Goal: Task Accomplishment & Management: Use online tool/utility

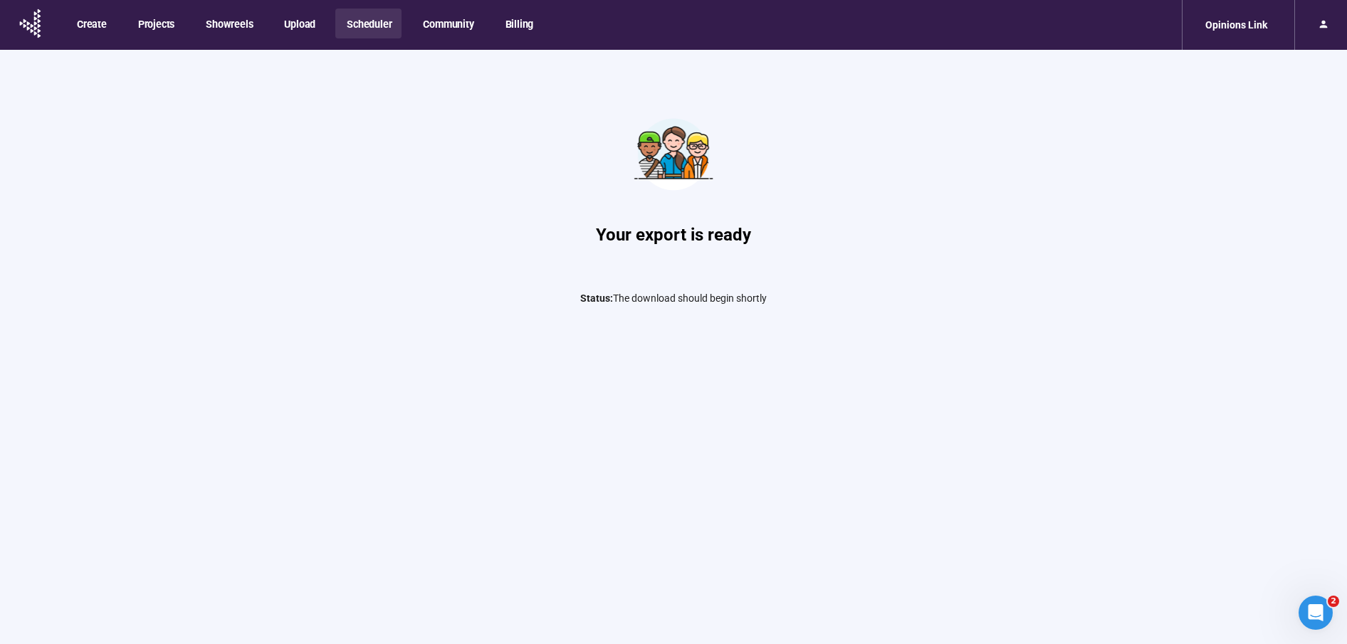
click at [360, 21] on button "Scheduler" at bounding box center [368, 24] width 66 height 30
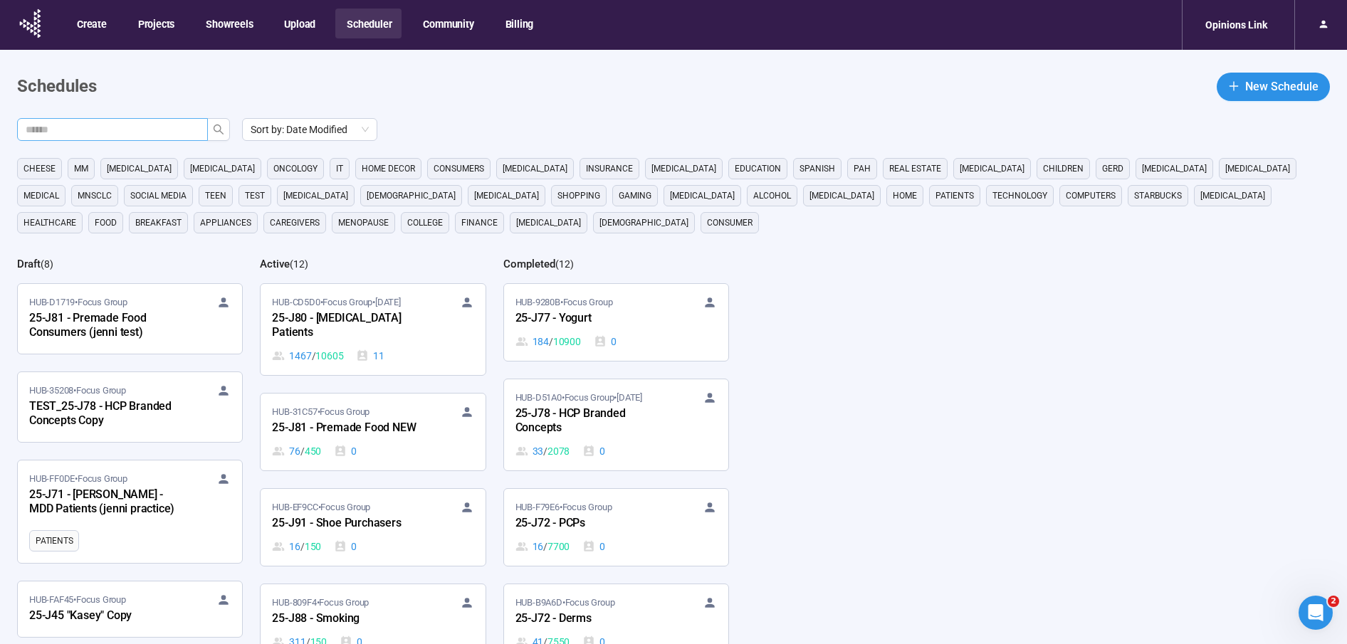
click at [156, 126] on input "text" at bounding box center [107, 130] width 162 height 16
type input "***"
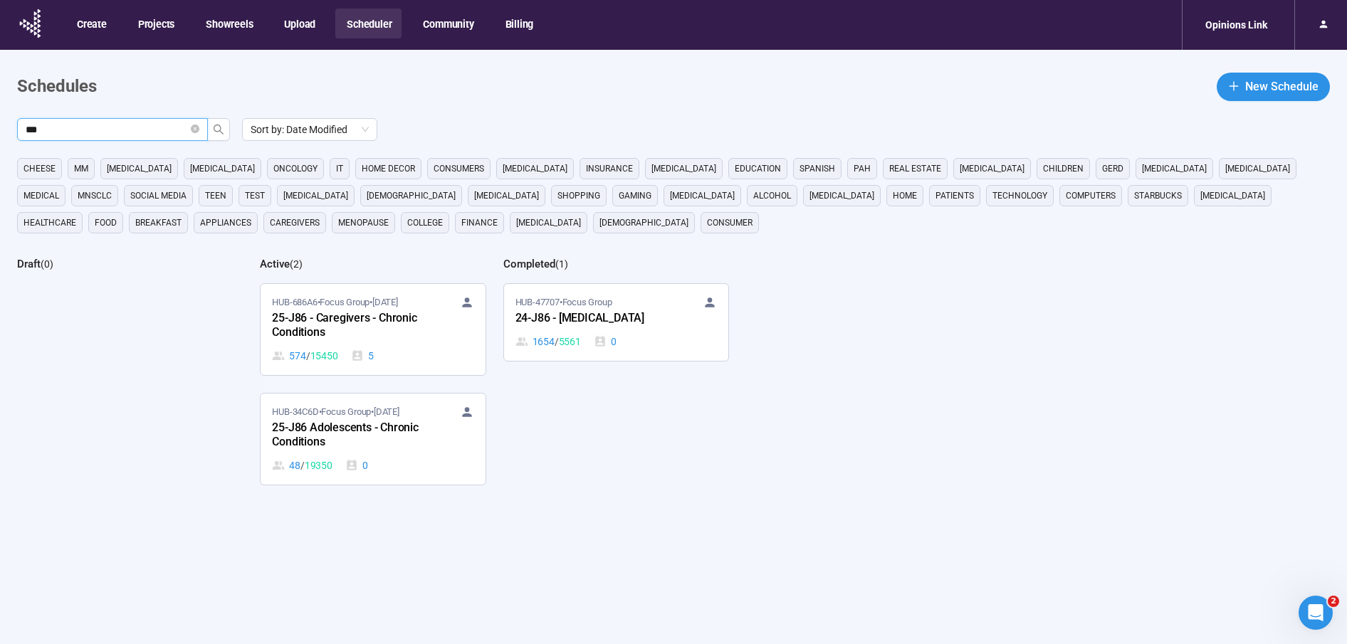
click at [327, 327] on div "25-J86 - Caregivers - Chronic Conditions" at bounding box center [350, 326] width 157 height 33
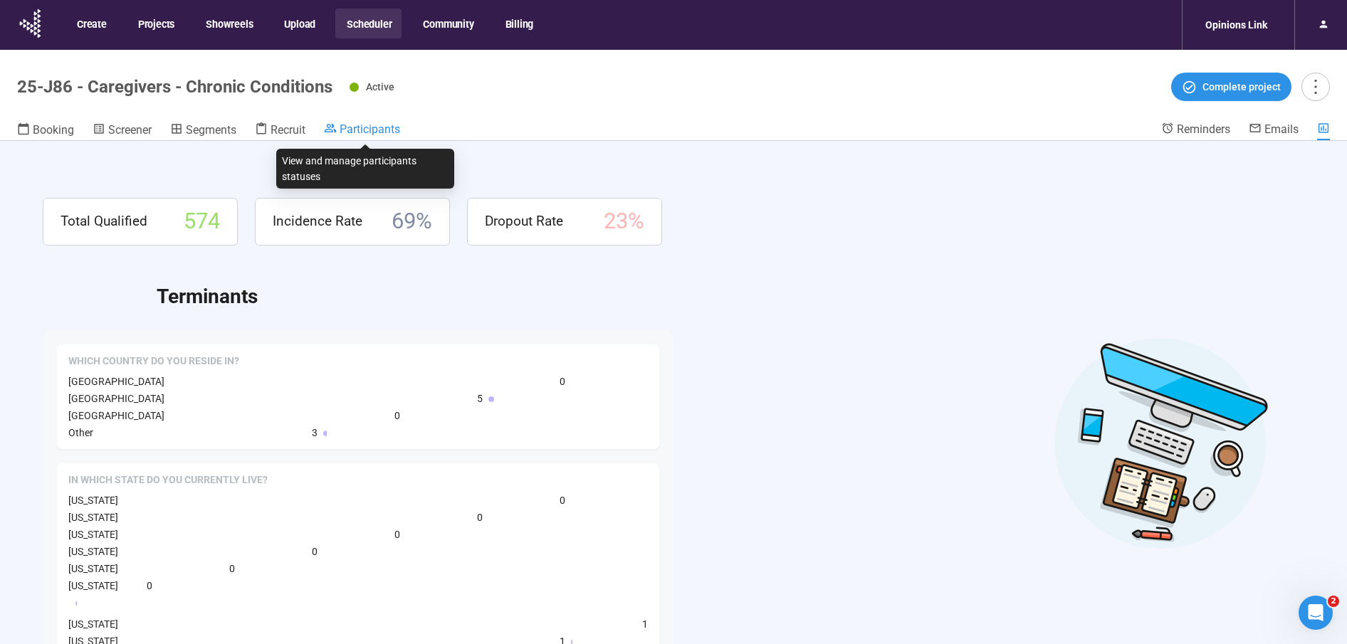
click at [367, 129] on span "Participants" at bounding box center [370, 129] width 61 height 14
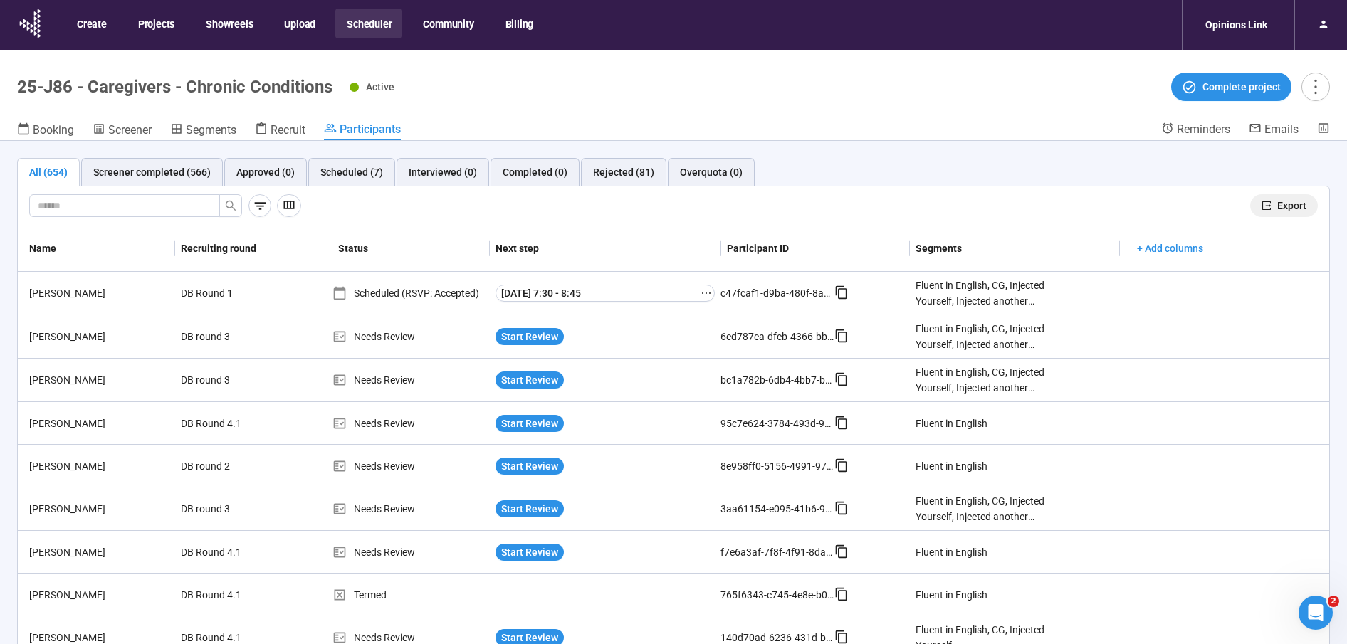
click at [1298, 201] on span "Export" at bounding box center [1291, 206] width 29 height 16
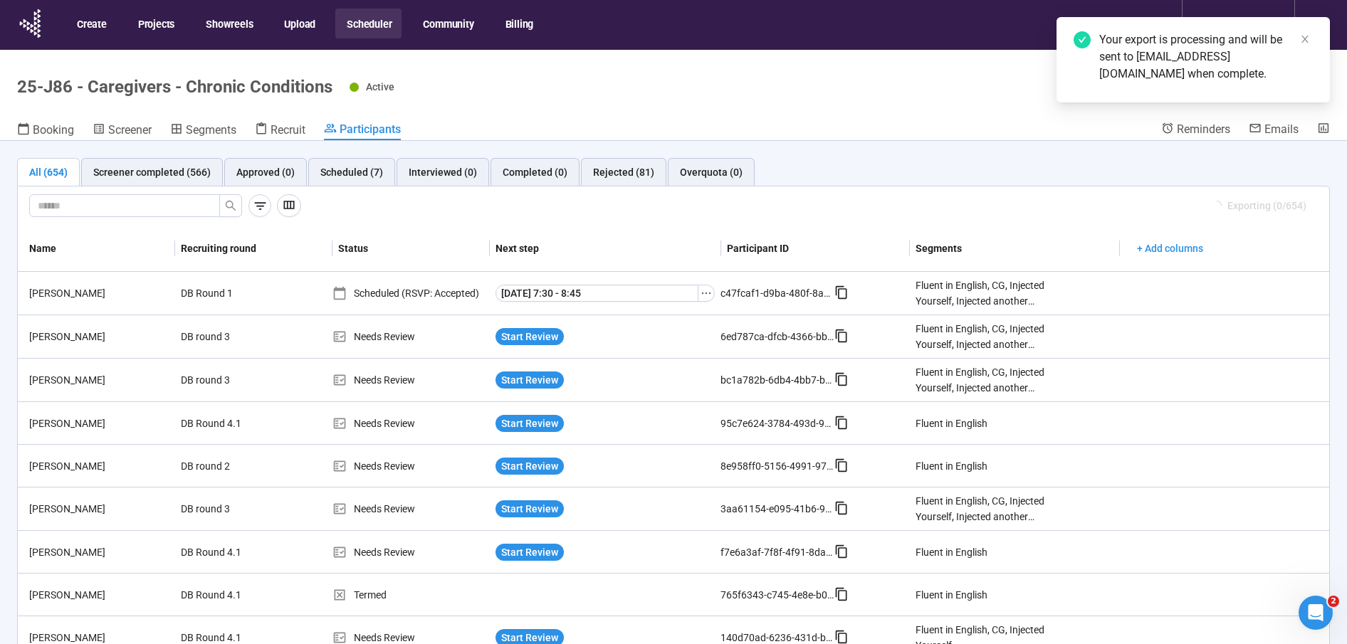
click at [372, 27] on button "Scheduler" at bounding box center [368, 24] width 66 height 30
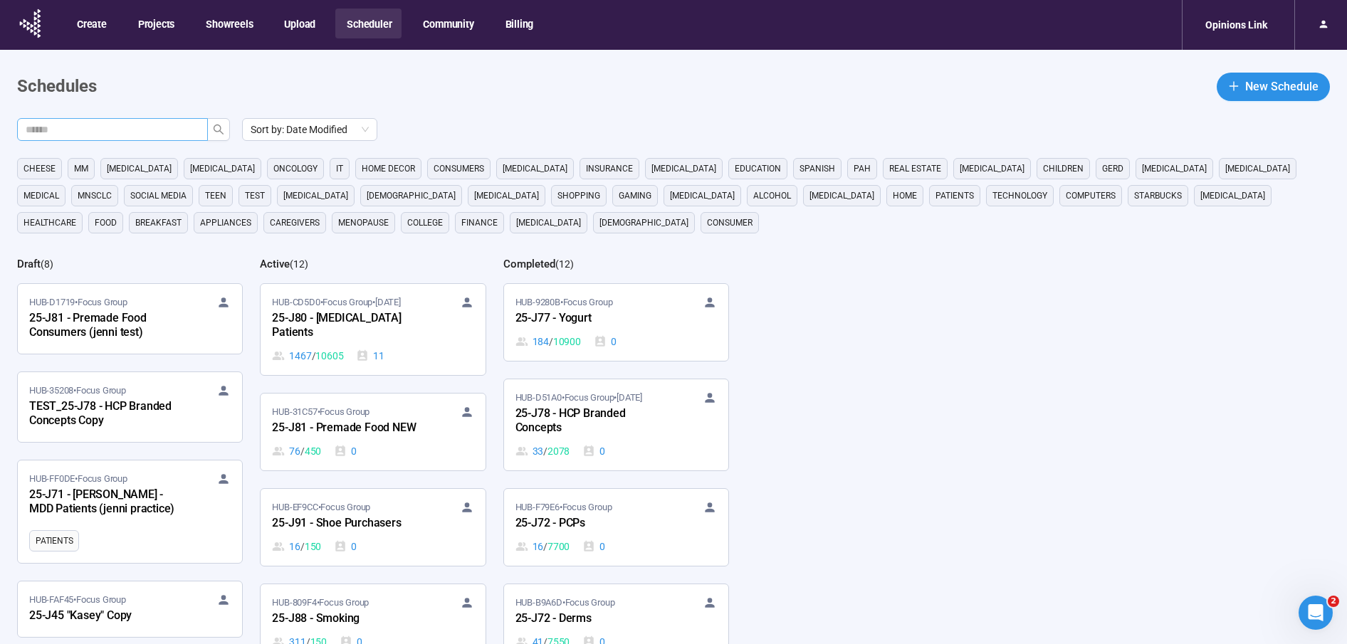
click at [182, 129] on input "text" at bounding box center [107, 130] width 162 height 16
type input "***"
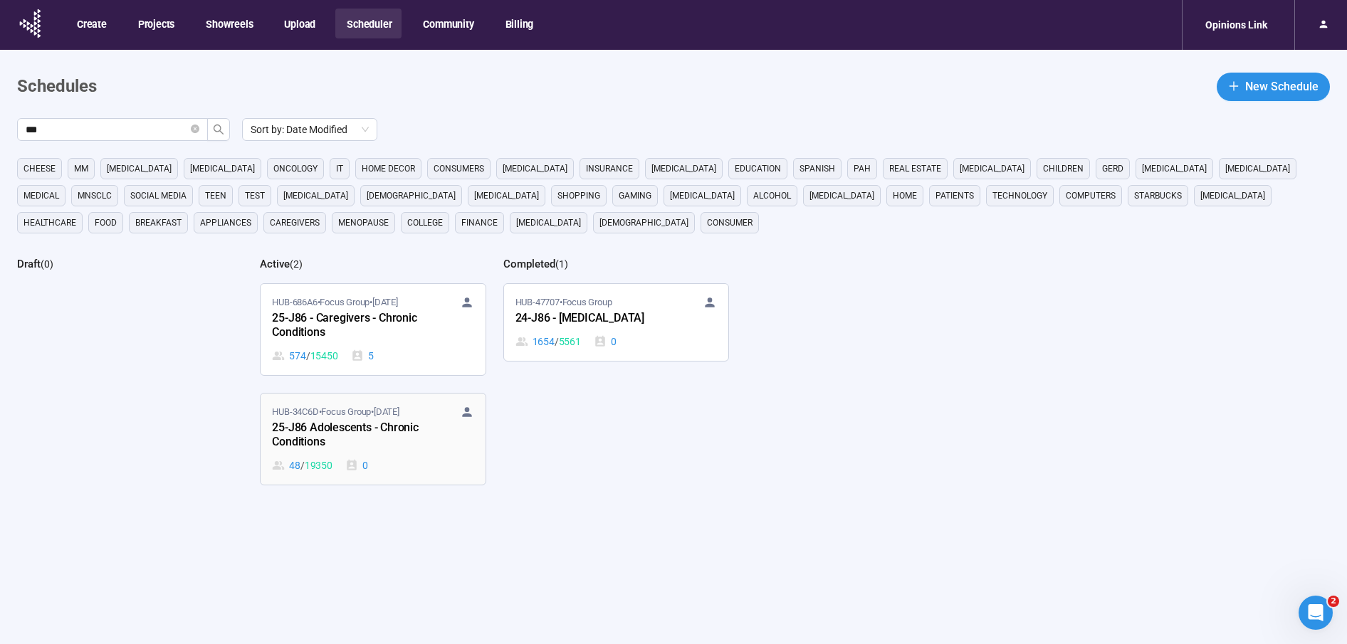
click at [324, 410] on span "HUB-34C6D • Focus Group • [DATE]" at bounding box center [335, 412] width 127 height 14
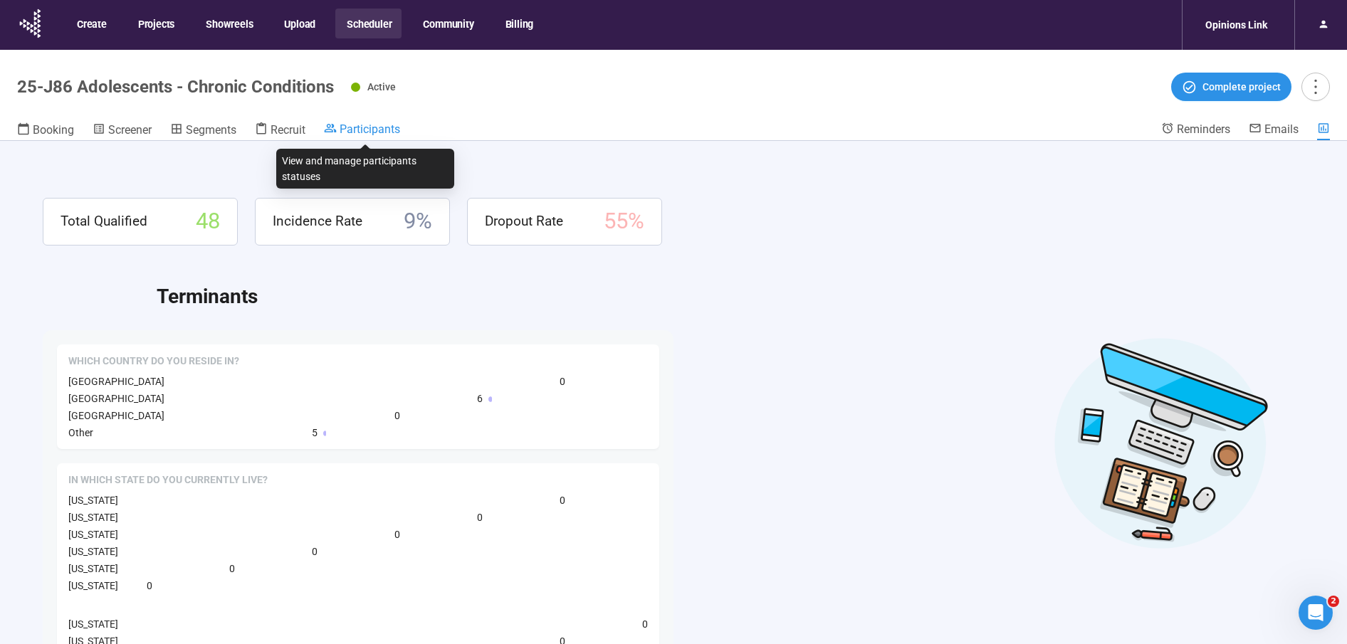
click at [362, 131] on span "Participants" at bounding box center [370, 129] width 61 height 14
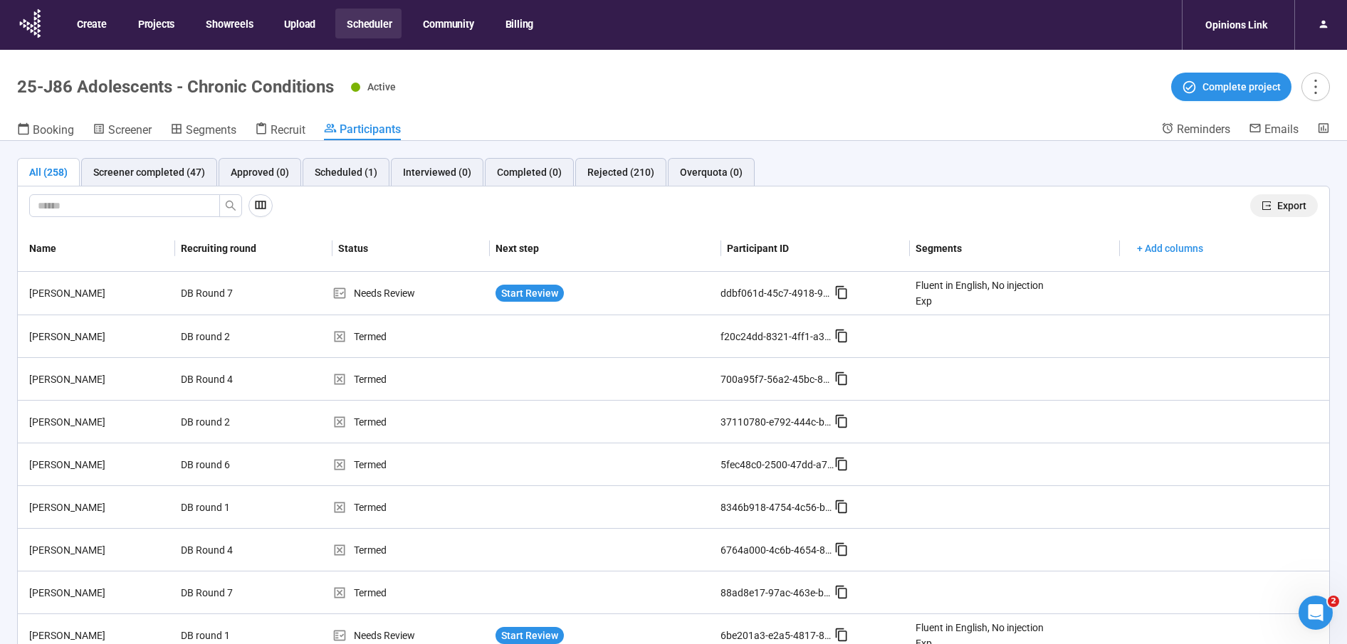
click at [1278, 212] on span "Export" at bounding box center [1291, 206] width 29 height 16
